Goal: Task Accomplishment & Management: Use online tool/utility

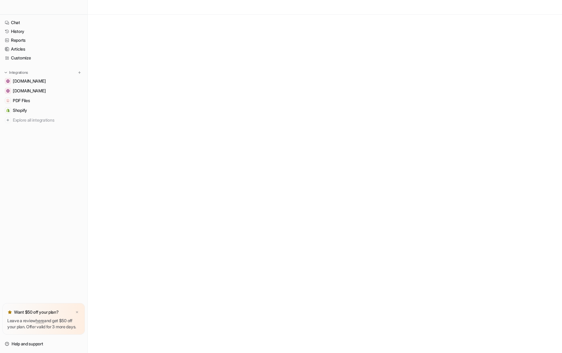
click at [33, 5] on div at bounding box center [43, 7] width 87 height 15
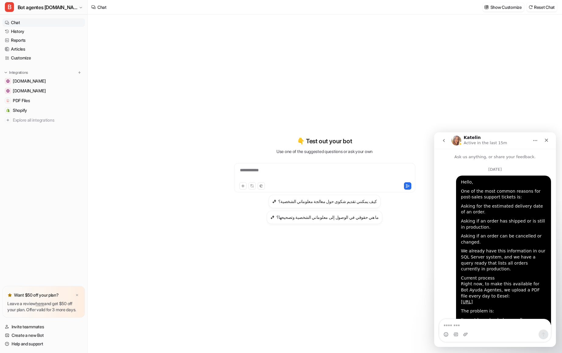
scroll to position [733, 0]
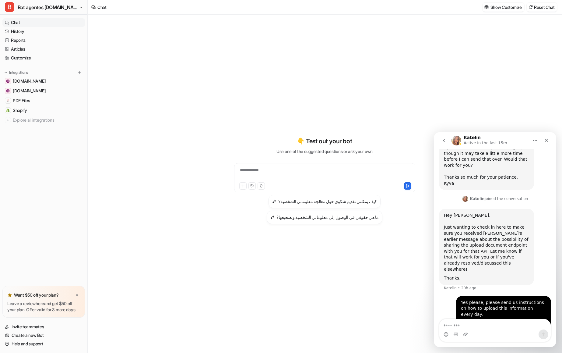
click at [262, 171] on div "**********" at bounding box center [325, 174] width 178 height 14
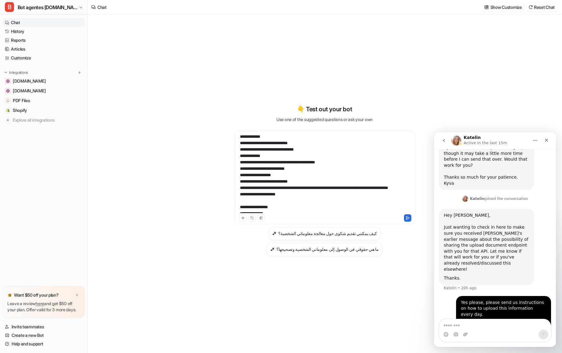
scroll to position [0, 0]
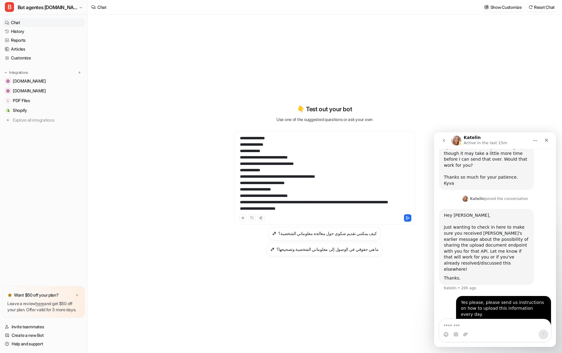
click at [239, 138] on div "**********" at bounding box center [325, 174] width 178 height 78
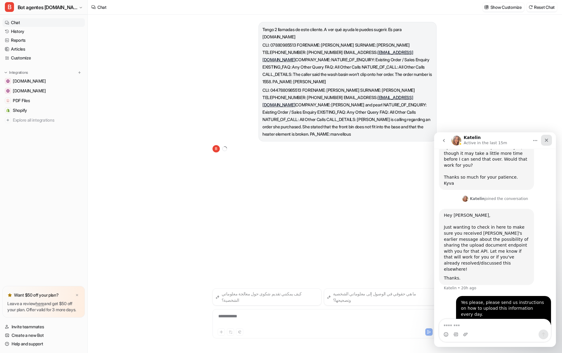
click at [548, 138] on icon "Close" at bounding box center [546, 140] width 5 height 5
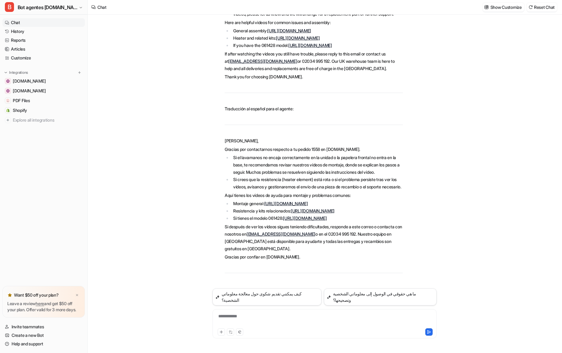
scroll to position [206, 0]
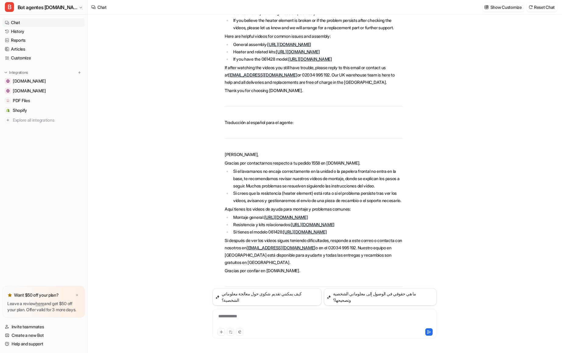
click at [312, 58] on link "[URL][DOMAIN_NAME]" at bounding box center [310, 58] width 44 height 5
click at [311, 44] on link "[URL][DOMAIN_NAME]" at bounding box center [289, 44] width 44 height 5
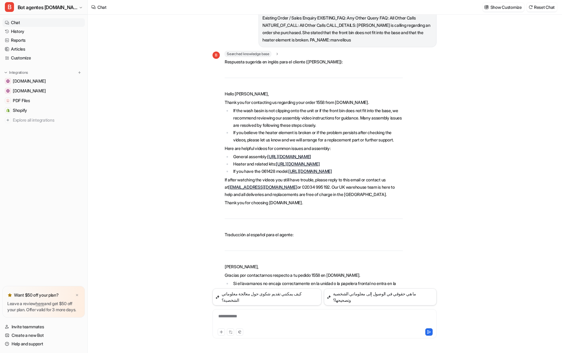
scroll to position [84, 0]
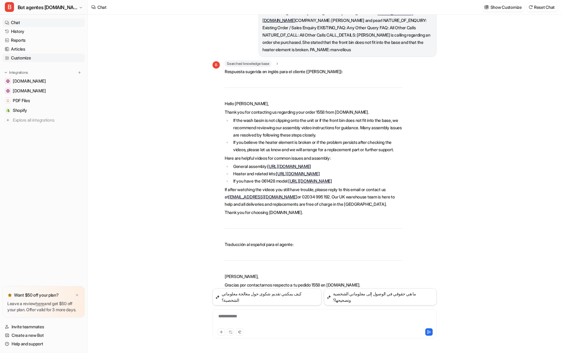
click at [27, 58] on link "Customize" at bounding box center [43, 58] width 83 height 9
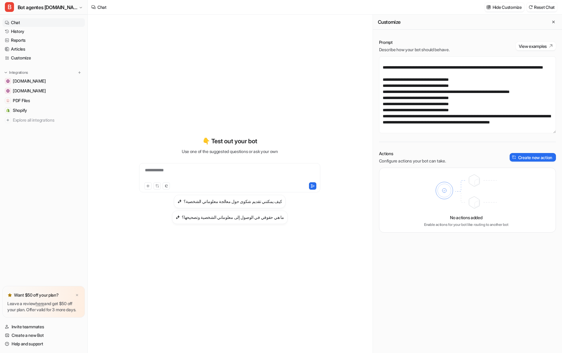
scroll to position [780, 0]
click at [437, 116] on textarea at bounding box center [467, 94] width 177 height 77
click at [383, 104] on textarea at bounding box center [467, 94] width 177 height 77
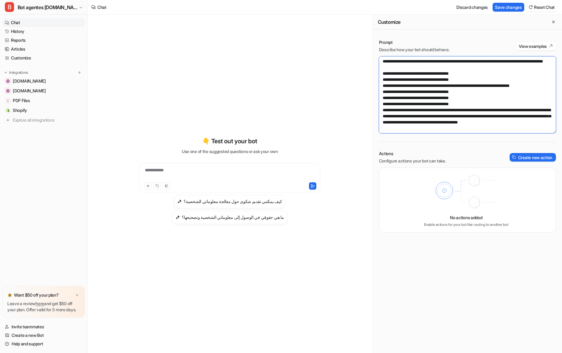
drag, startPoint x: 455, startPoint y: 115, endPoint x: 405, endPoint y: 117, distance: 49.4
click at [405, 117] on textarea at bounding box center [467, 94] width 177 height 77
click at [521, 105] on textarea at bounding box center [467, 94] width 177 height 77
click at [521, 103] on textarea at bounding box center [467, 94] width 177 height 77
paste textarea "**********"
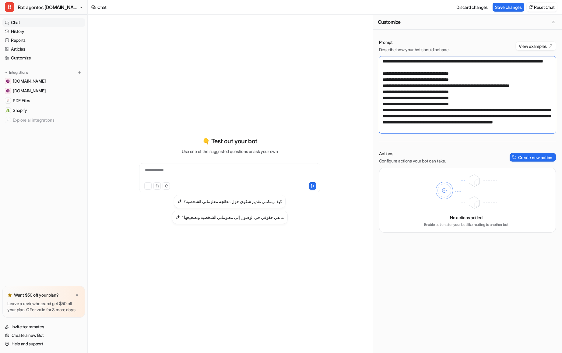
drag, startPoint x: 490, startPoint y: 110, endPoint x: 499, endPoint y: 115, distance: 9.5
click at [499, 115] on textarea at bounding box center [467, 94] width 177 height 77
drag, startPoint x: 416, startPoint y: 124, endPoint x: 453, endPoint y: 117, distance: 37.2
click at [453, 117] on textarea at bounding box center [467, 94] width 177 height 77
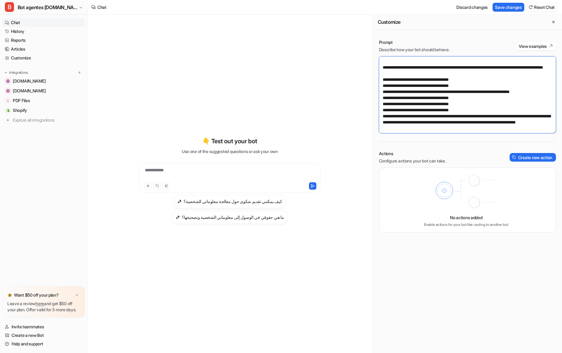
click at [463, 115] on textarea at bounding box center [467, 94] width 177 height 77
click at [452, 123] on textarea at bounding box center [467, 94] width 177 height 77
drag, startPoint x: 450, startPoint y: 116, endPoint x: 377, endPoint y: 106, distance: 74.4
click at [377, 106] on div "Prompt Describe how your bot should behave. View examples Actions Configure act…" at bounding box center [467, 135] width 189 height 205
click at [473, 117] on textarea at bounding box center [467, 94] width 177 height 77
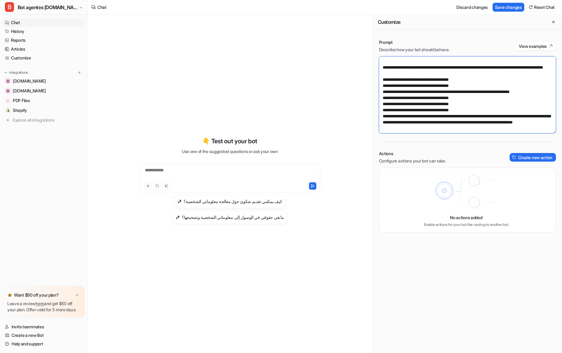
drag, startPoint x: 468, startPoint y: 118, endPoint x: 396, endPoint y: 114, distance: 72.6
click at [396, 114] on textarea at bounding box center [467, 94] width 177 height 77
type textarea "**********"
click at [505, 5] on button "Save changes" at bounding box center [509, 7] width 32 height 9
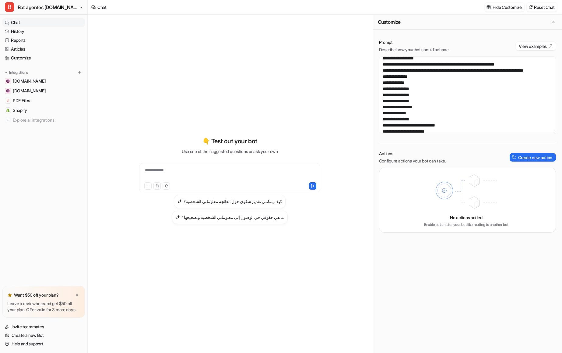
scroll to position [79, 0]
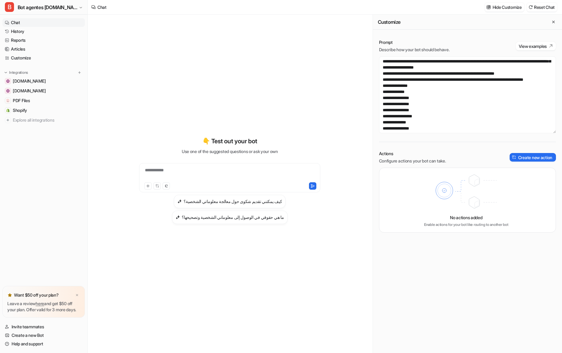
click at [176, 171] on div "**********" at bounding box center [230, 174] width 178 height 14
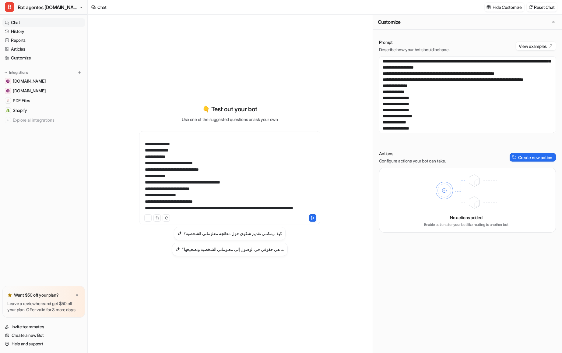
scroll to position [0, 0]
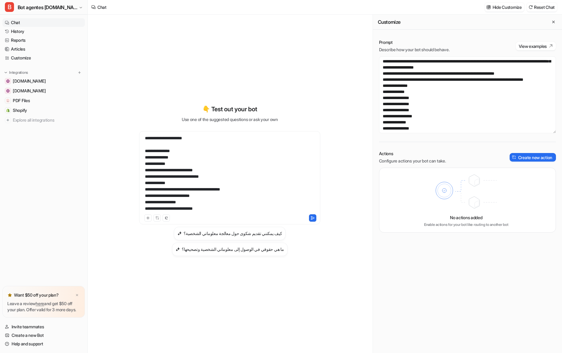
click at [206, 140] on div "**********" at bounding box center [230, 174] width 178 height 78
click at [312, 215] on button at bounding box center [312, 217] width 7 height 7
